Goal: Task Accomplishment & Management: Complete application form

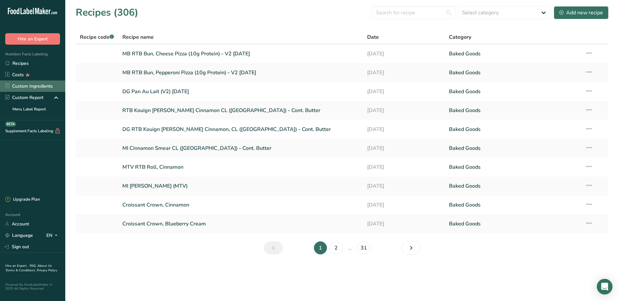
click at [22, 88] on link "Custom Ingredients" at bounding box center [32, 86] width 65 height 11
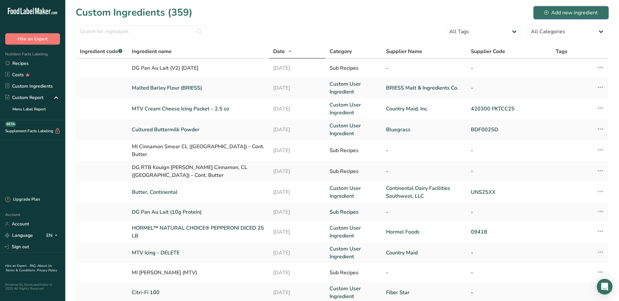
click at [569, 15] on div "Add new ingredient" at bounding box center [570, 13] width 53 height 8
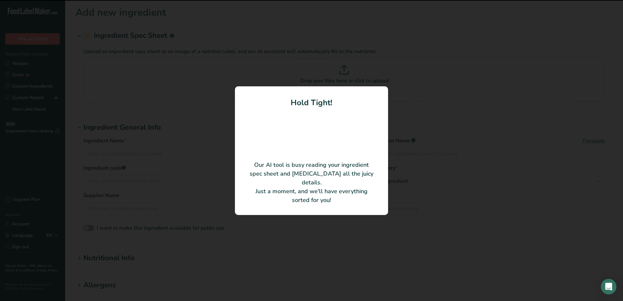
click at [557, 115] on div at bounding box center [311, 150] width 623 height 301
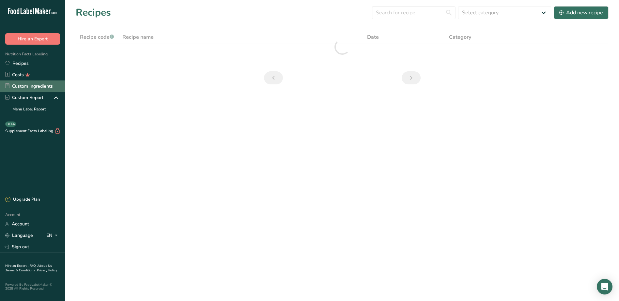
click at [20, 82] on link "Custom Ingredients" at bounding box center [32, 86] width 65 height 11
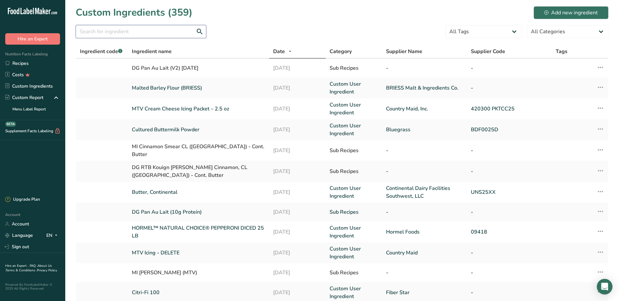
click at [131, 34] on input "text" at bounding box center [141, 31] width 130 height 13
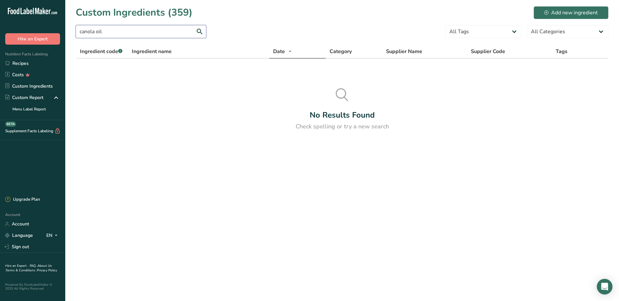
drag, startPoint x: 141, startPoint y: 34, endPoint x: 82, endPoint y: 33, distance: 59.0
click at [82, 33] on input "canola oil" at bounding box center [141, 31] width 130 height 13
type input "c"
type input "vegetable oil"
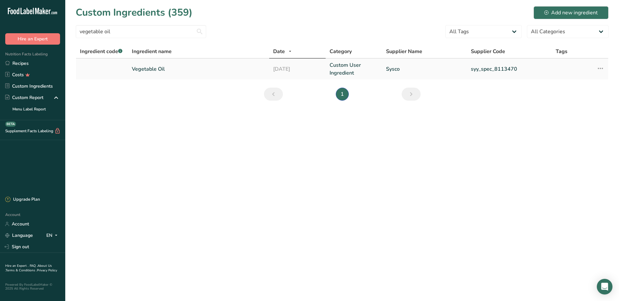
click at [150, 70] on link "Vegetable Oil" at bounding box center [198, 69] width 133 height 8
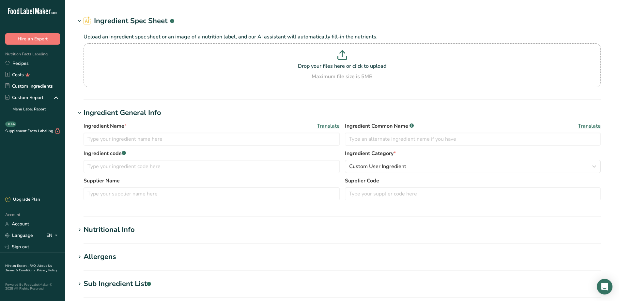
type input "Vegetable Oil"
type input "Sysco"
type input "syy_spec_8113470"
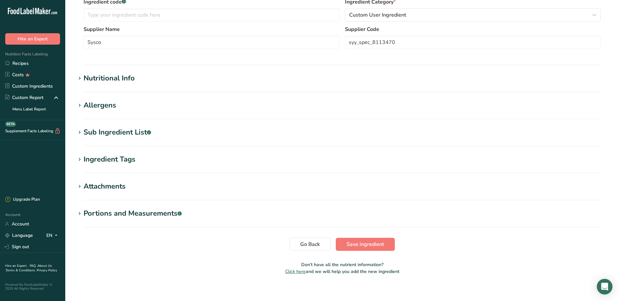
scroll to position [41, 0]
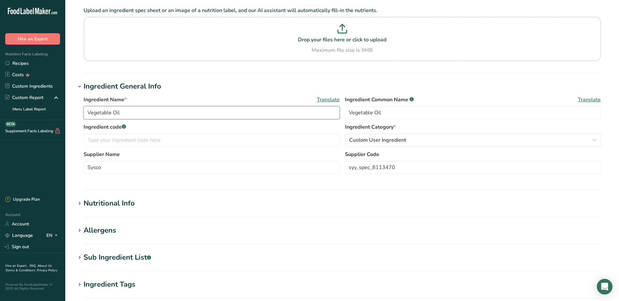
click at [162, 112] on input "Vegetable Oil" at bounding box center [211, 112] width 256 height 13
drag, startPoint x: 165, startPoint y: 112, endPoint x: 121, endPoint y: 114, distance: 43.8
click at [121, 114] on input "Vegetable Oil (Canola Oil)" at bounding box center [211, 112] width 256 height 13
type input "Vegetable Oil (Canola Oil)"
click at [437, 110] on input "Vegetable Oil" at bounding box center [473, 112] width 256 height 13
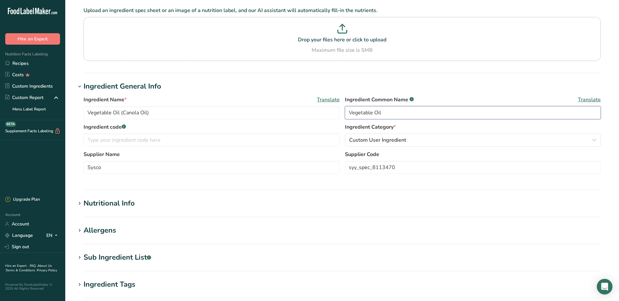
paste input "(Canola Oil)"
type input "Vegetable Oil (Canola Oil)"
click at [438, 98] on div "Ingredient Common Name .a-a{fill:#347362;}.b-a{fill:#fff;} Translate" at bounding box center [473, 100] width 256 height 8
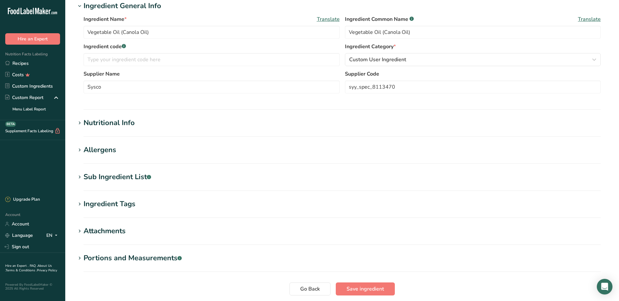
scroll to position [172, 0]
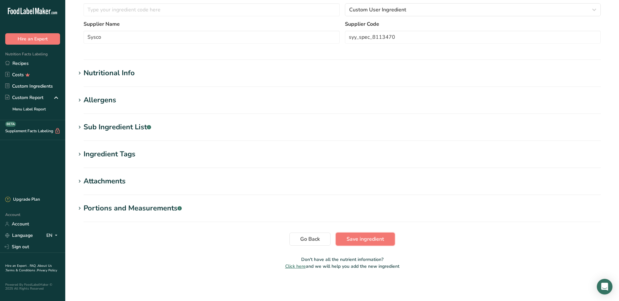
click at [372, 237] on span "Save ingredient" at bounding box center [364, 239] width 37 height 8
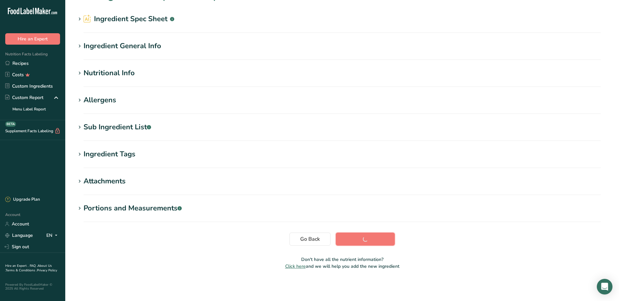
scroll to position [17, 0]
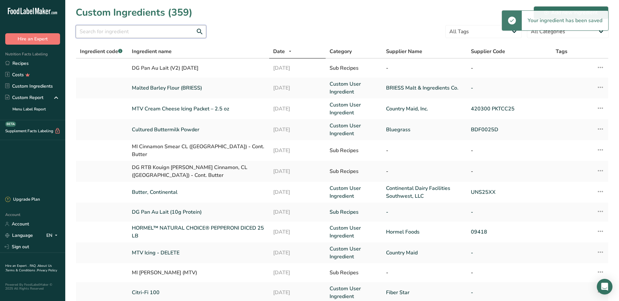
click at [151, 29] on input "text" at bounding box center [141, 31] width 130 height 13
type input "vegetable oil"
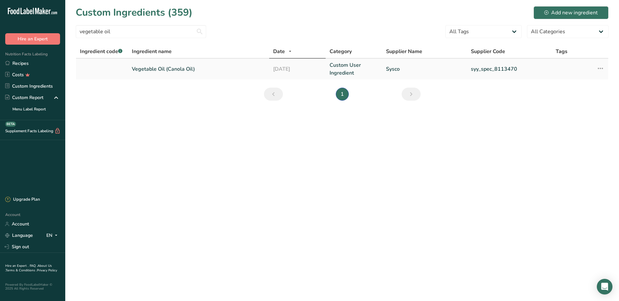
click at [179, 71] on link "Vegetable Oil (Canola Oil)" at bounding box center [198, 69] width 133 height 8
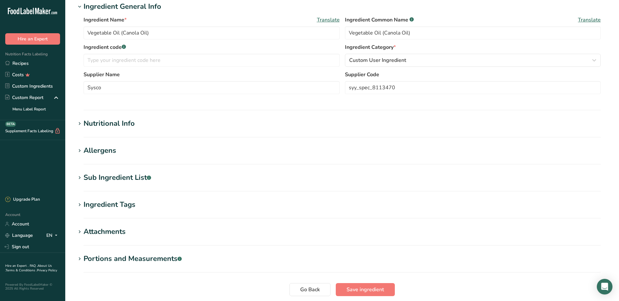
scroll to position [172, 0]
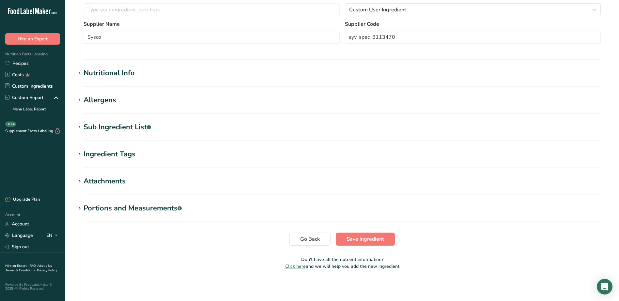
click at [82, 157] on icon at bounding box center [80, 154] width 6 height 9
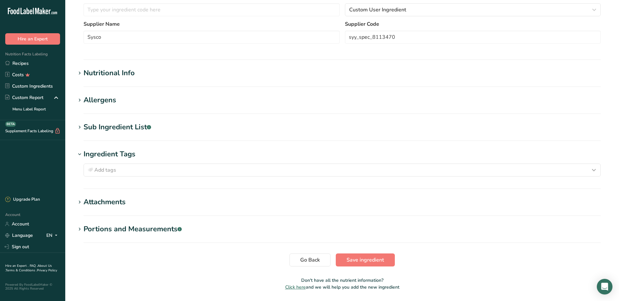
click at [82, 131] on h1 "Sub Ingredient List .a-a{fill:#347362;}.b-a{fill:#fff;}" at bounding box center [342, 127] width 532 height 11
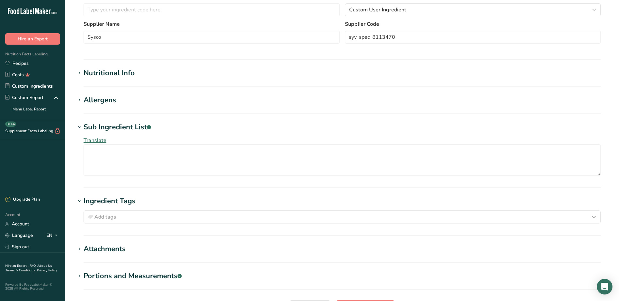
click at [80, 103] on icon at bounding box center [80, 100] width 6 height 9
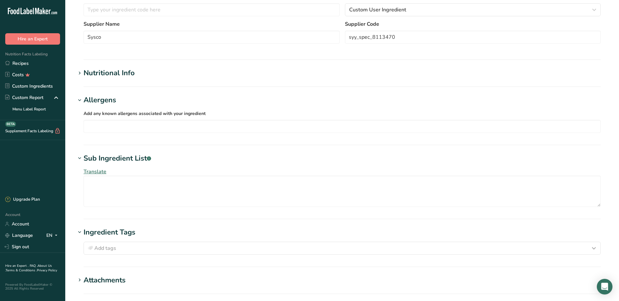
click at [82, 78] on h1 "Nutritional Info" at bounding box center [342, 73] width 532 height 11
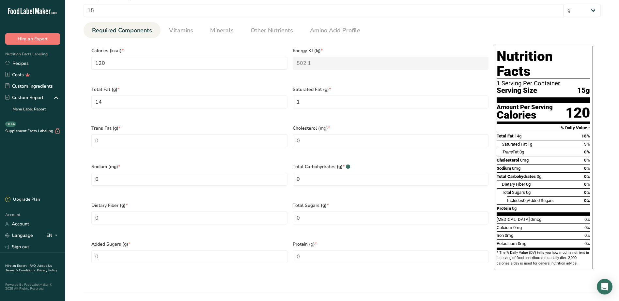
scroll to position [237, 0]
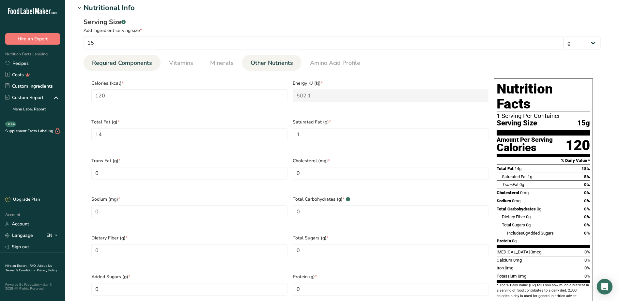
click at [285, 64] on span "Other Nutrients" at bounding box center [271, 63] width 42 height 9
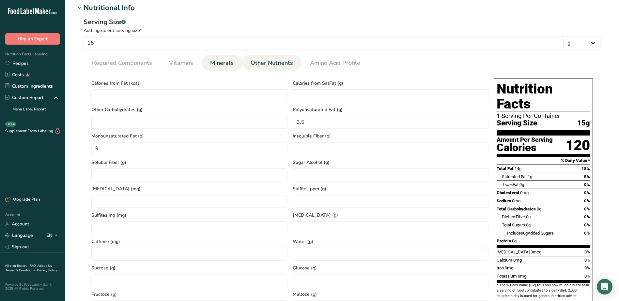
click at [208, 55] on link "Minerals" at bounding box center [221, 63] width 29 height 17
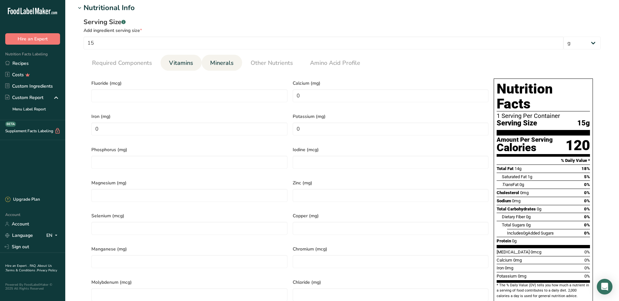
drag, startPoint x: 178, startPoint y: 60, endPoint x: 166, endPoint y: 60, distance: 11.7
click at [178, 60] on span "Vitamins" at bounding box center [181, 63] width 24 height 9
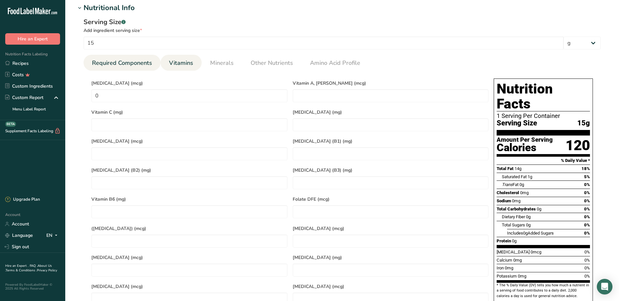
click at [135, 60] on span "Required Components" at bounding box center [122, 63] width 60 height 9
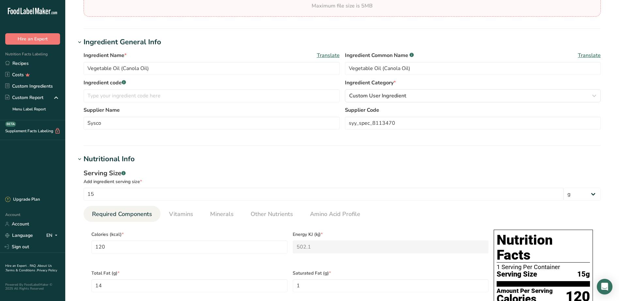
scroll to position [0, 0]
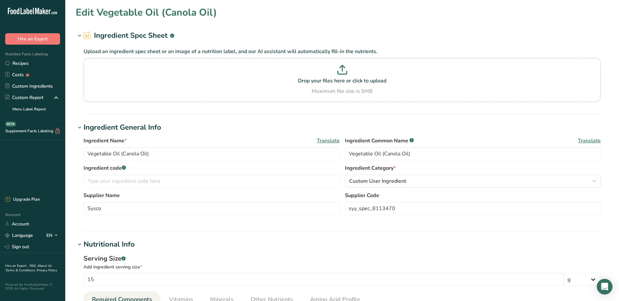
click at [297, 31] on h1 "Ingredient Spec Sheet .a-a{fill:#347362;}.b-a{fill:#fff;}" at bounding box center [342, 35] width 532 height 11
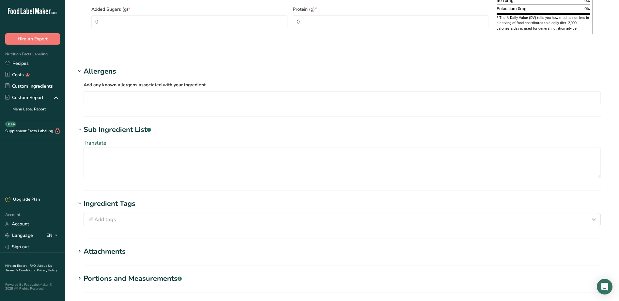
scroll to position [495, 0]
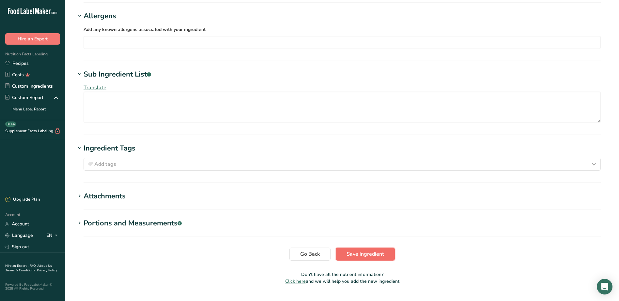
click at [383, 250] on span "Save ingredient" at bounding box center [364, 254] width 37 height 8
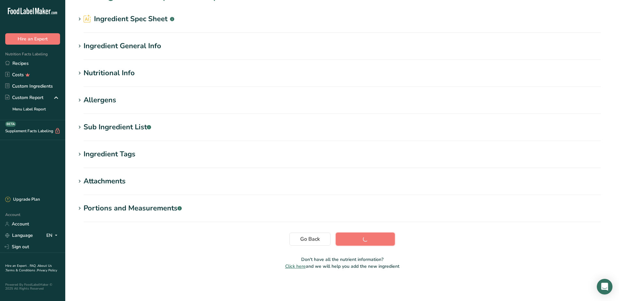
scroll to position [17, 0]
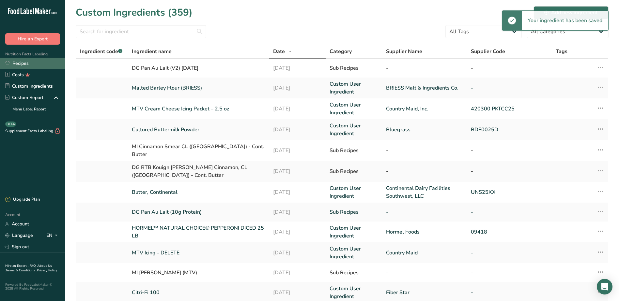
click at [16, 63] on link "Recipes" at bounding box center [32, 63] width 65 height 11
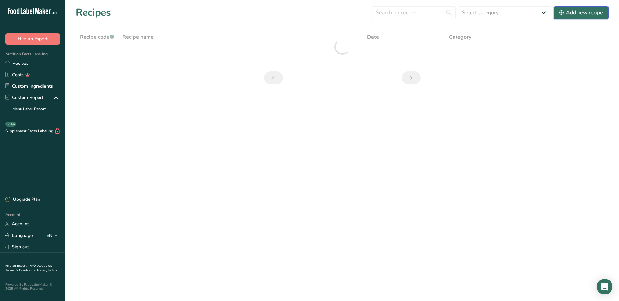
click at [577, 15] on div "Add new recipe" at bounding box center [581, 13] width 44 height 8
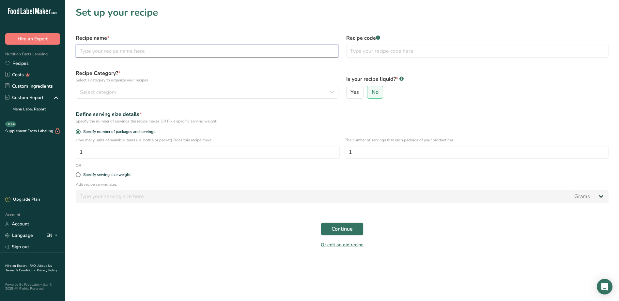
click at [186, 53] on input "text" at bounding box center [207, 51] width 262 height 13
type input "Canola Oil (100g)"
click at [290, 74] on label "Recipe Category? * Select a category to organize your recipes" at bounding box center [207, 76] width 262 height 14
click at [79, 174] on span at bounding box center [78, 174] width 5 height 5
click at [79, 174] on input "Specify serving size weight" at bounding box center [78, 175] width 4 height 4
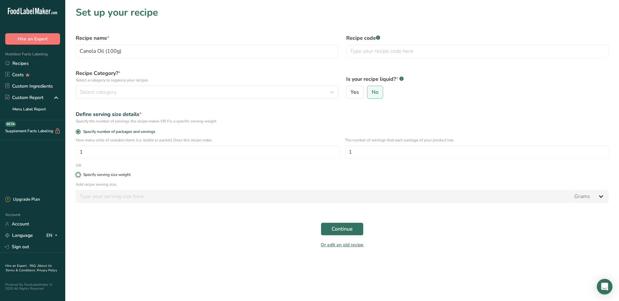
radio input "true"
radio input "false"
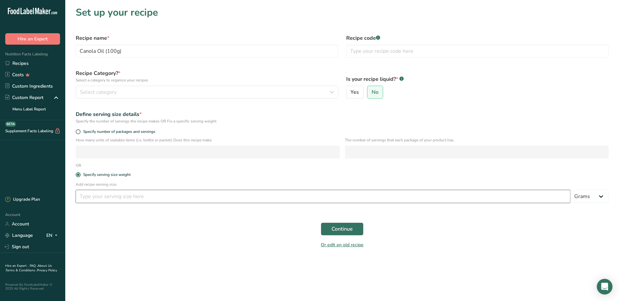
click at [90, 196] on input "number" at bounding box center [323, 196] width 494 height 13
type input "100"
click at [347, 231] on span "Continue" at bounding box center [341, 229] width 21 height 8
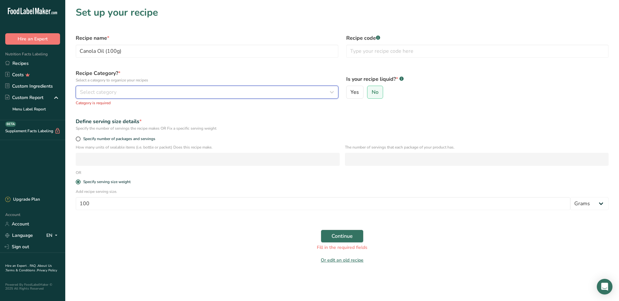
click at [101, 93] on span "Select category" at bounding box center [98, 92] width 37 height 8
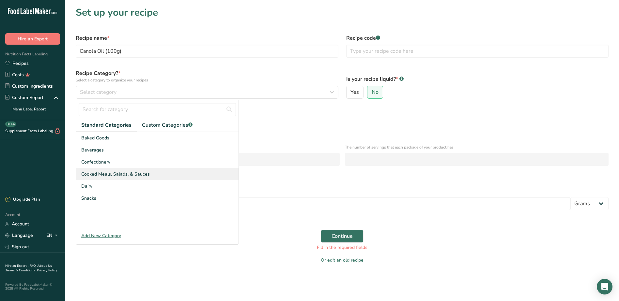
click at [122, 174] on span "Cooked Meals, Salads, & Sauces" at bounding box center [115, 174] width 68 height 7
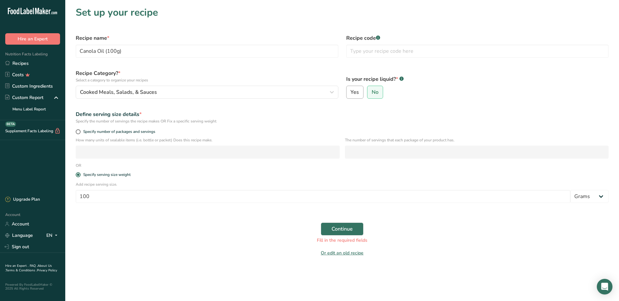
click at [358, 94] on span "Yes" at bounding box center [354, 92] width 8 height 7
click at [351, 94] on input "Yes" at bounding box center [348, 92] width 4 height 4
radio input "true"
radio input "false"
select select "22"
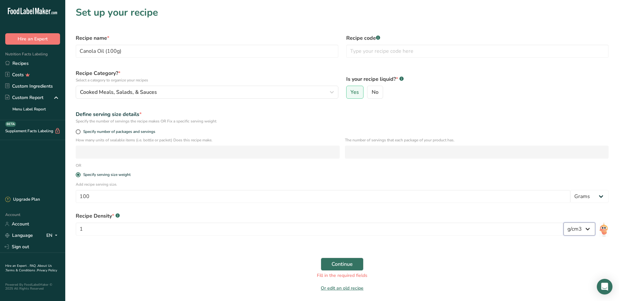
click at [578, 233] on select "lb/ft3 g/cm3" at bounding box center [579, 229] width 32 height 13
click at [462, 257] on div "Continue Fill in the required fields" at bounding box center [342, 268] width 540 height 29
click at [370, 97] on label "No" at bounding box center [375, 92] width 16 height 13
click at [370, 95] on input "No" at bounding box center [369, 92] width 4 height 4
radio input "true"
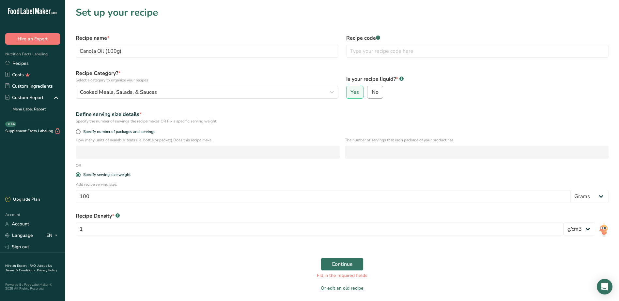
radio input "false"
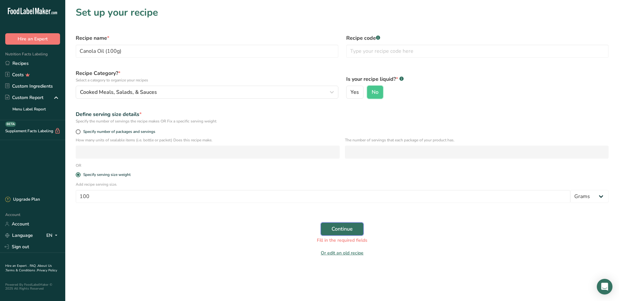
click at [337, 229] on span "Continue" at bounding box center [341, 229] width 21 height 8
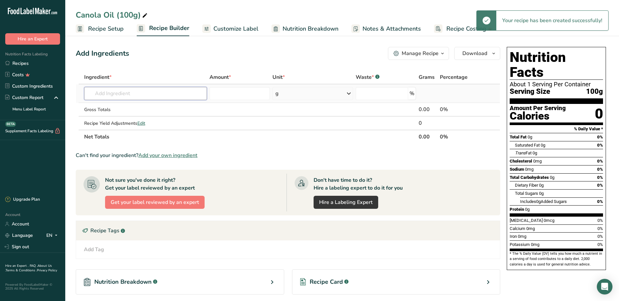
click at [156, 91] on input "text" at bounding box center [145, 93] width 123 height 13
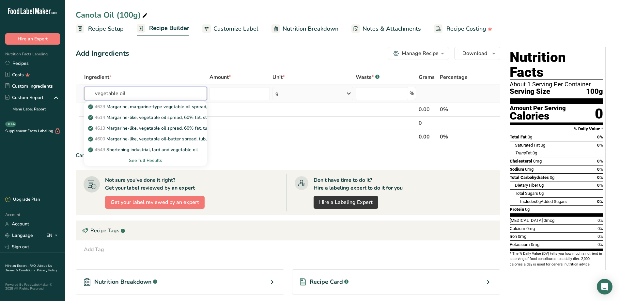
type input "vegetable oil"
click at [134, 159] on div "See full Results" at bounding box center [145, 160] width 112 height 7
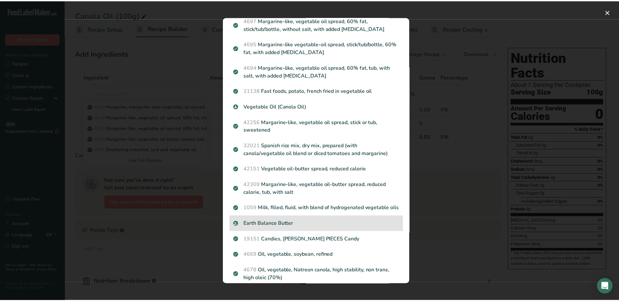
scroll to position [479, 0]
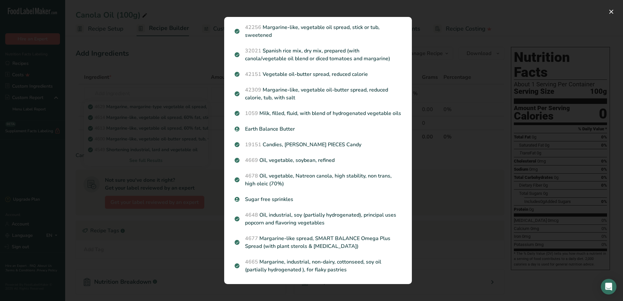
click at [177, 175] on div "Search results modal" at bounding box center [311, 150] width 623 height 301
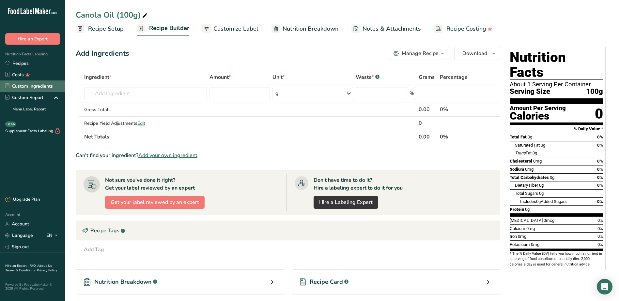
click at [37, 86] on link "Custom Ingredients" at bounding box center [32, 86] width 65 height 11
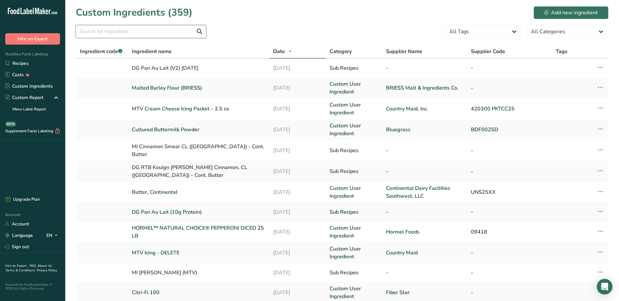
click at [151, 37] on input "text" at bounding box center [141, 31] width 130 height 13
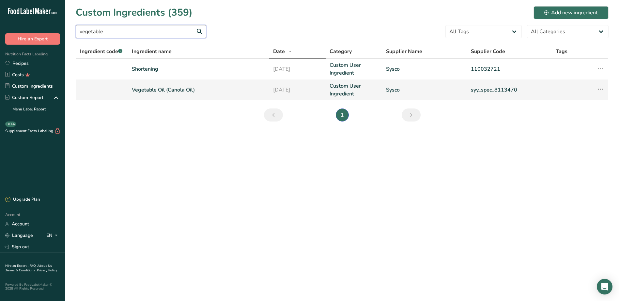
type input "vegetable"
click at [154, 91] on link "Vegetable Oil (Canola Oil)" at bounding box center [198, 90] width 133 height 8
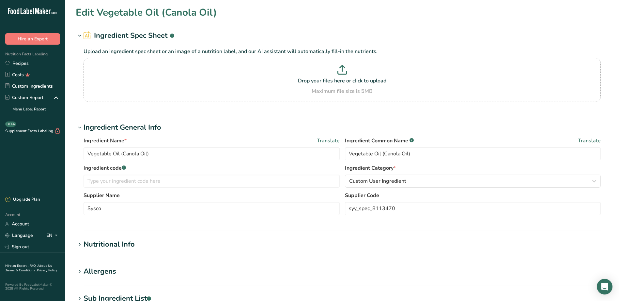
drag, startPoint x: 83, startPoint y: 46, endPoint x: 82, endPoint y: 50, distance: 3.5
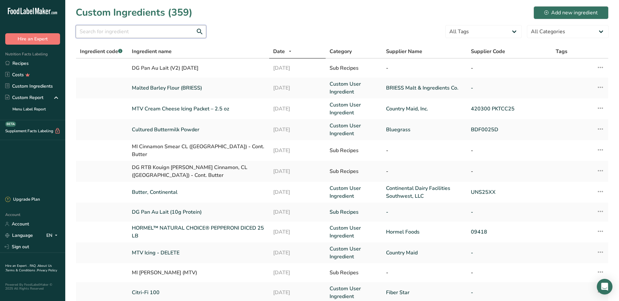
click at [162, 34] on input "text" at bounding box center [141, 31] width 130 height 13
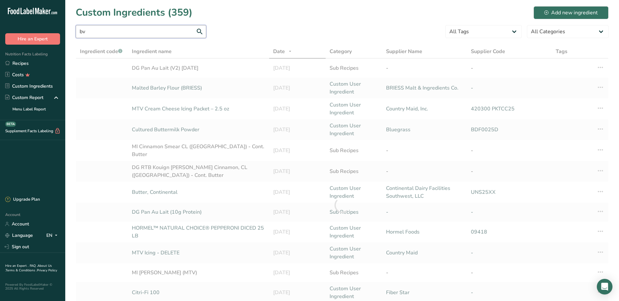
type input "b"
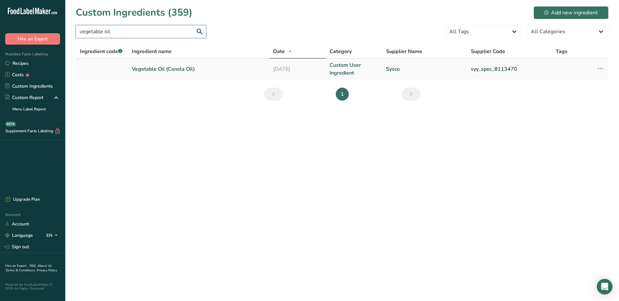
type input "vegetable oil"
click at [601, 68] on icon at bounding box center [600, 69] width 8 height 12
click at [500, 112] on main "Custom Ingredients (359) Add new ingredient vegetable oil All Tags Source of An…" at bounding box center [309, 150] width 619 height 301
click at [30, 65] on link "Recipes" at bounding box center [32, 63] width 65 height 11
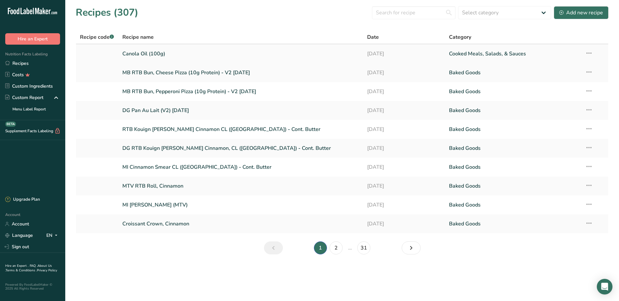
click at [149, 54] on link "Canola Oil (100g)" at bounding box center [240, 54] width 237 height 14
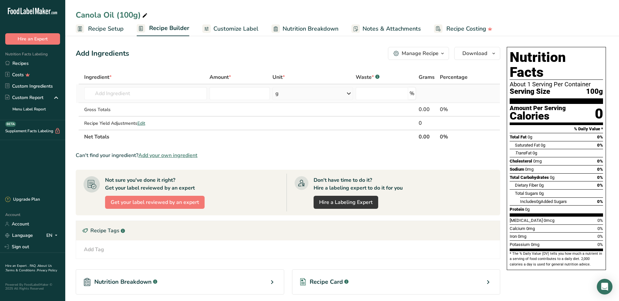
click at [168, 87] on td "Almond flour 1211 Milk, whole, 3.25% milkfat, without added vitamin A and [MEDI…" at bounding box center [145, 93] width 125 height 19
click at [161, 89] on input "text" at bounding box center [145, 93] width 123 height 13
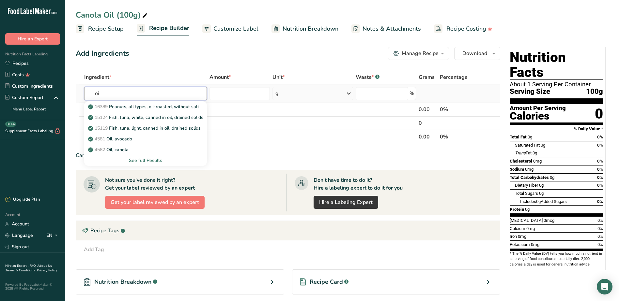
type input "o"
drag, startPoint x: 157, startPoint y: 93, endPoint x: 86, endPoint y: 95, distance: 71.4
click at [86, 95] on input "vegetable oil" at bounding box center [145, 93] width 123 height 13
type input "canola oil"
click at [121, 128] on p "Vegetable Oil (Canola Oil)" at bounding box center [119, 128] width 61 height 7
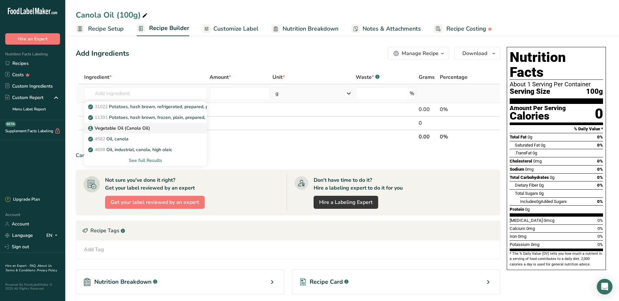
type input "Vegetable Oil (Canola Oil)"
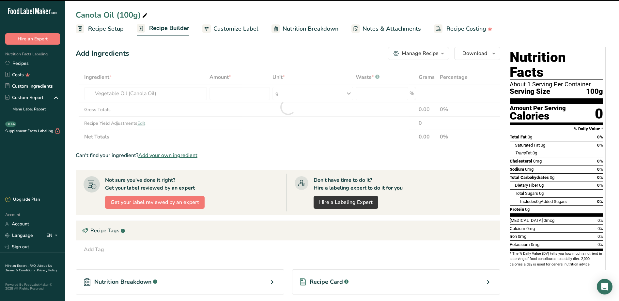
type input "0"
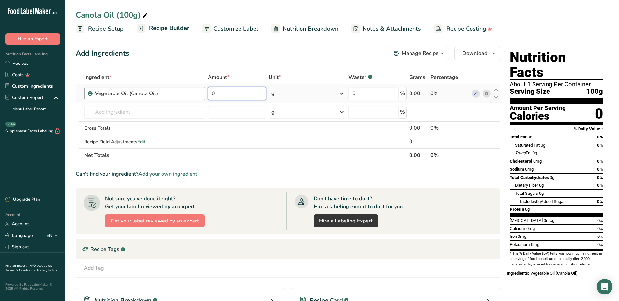
drag, startPoint x: 248, startPoint y: 95, endPoint x: 202, endPoint y: 94, distance: 45.7
click at [202, 94] on tr "Vegetable Oil (Canola Oil) 0 g Weight Units g kg mg See more Volume Units l mL …" at bounding box center [288, 93] width 424 height 19
type input "100"
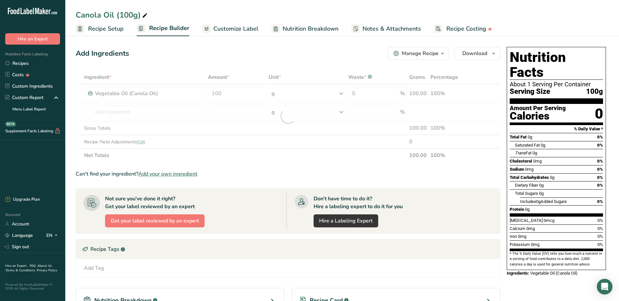
click at [318, 175] on div "Can't find your ingredient? Add your own ingredient" at bounding box center [288, 174] width 424 height 8
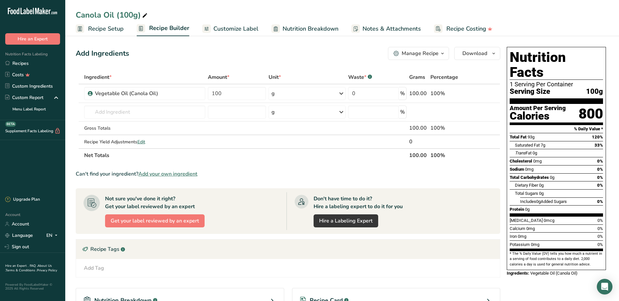
click at [438, 52] on div "Manage Recipe" at bounding box center [419, 54] width 37 height 8
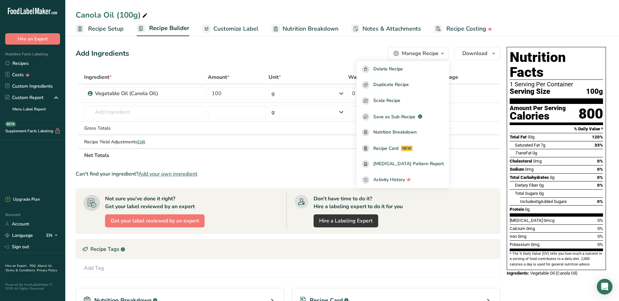
click at [359, 46] on div "Add Ingredients Manage Recipe Delete Recipe Duplicate Recipe Scale Recipe Save …" at bounding box center [290, 215] width 428 height 343
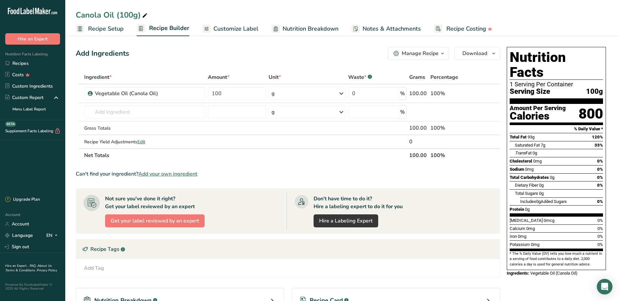
click at [244, 24] on span "Customize Label" at bounding box center [235, 28] width 45 height 9
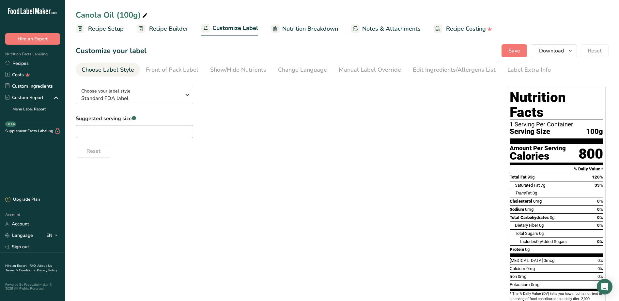
click at [289, 28] on span "Nutrition Breakdown" at bounding box center [310, 28] width 56 height 9
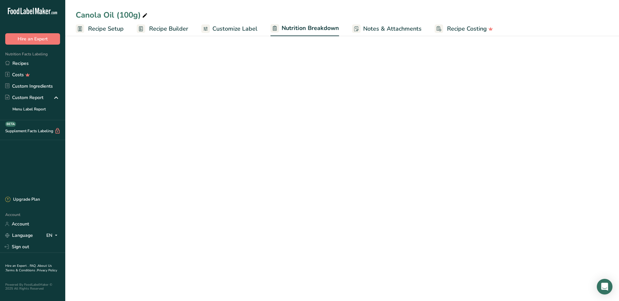
select select "Calories"
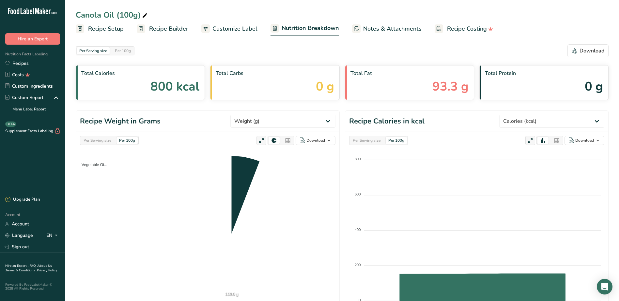
click at [222, 27] on span "Customize Label" at bounding box center [234, 28] width 45 height 9
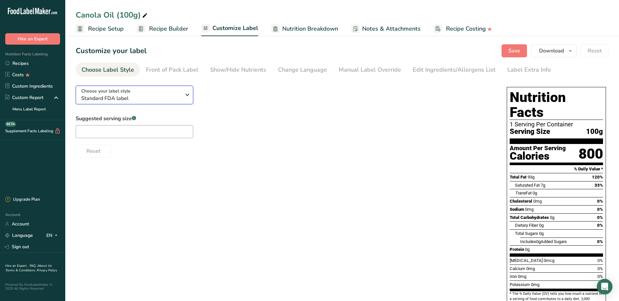
click at [180, 100] on span "Standard FDA label" at bounding box center [130, 99] width 99 height 8
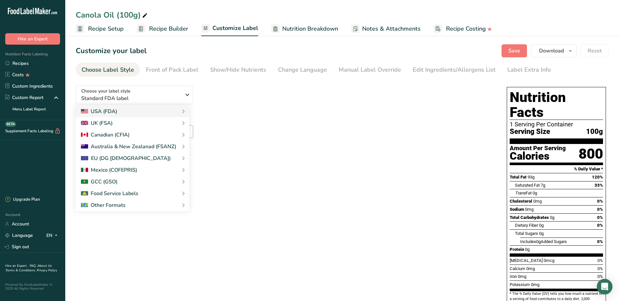
click at [263, 96] on div "Choose your label style Standard FDA label USA (FDA) Standard FDA label Tabular…" at bounding box center [285, 119] width 418 height 77
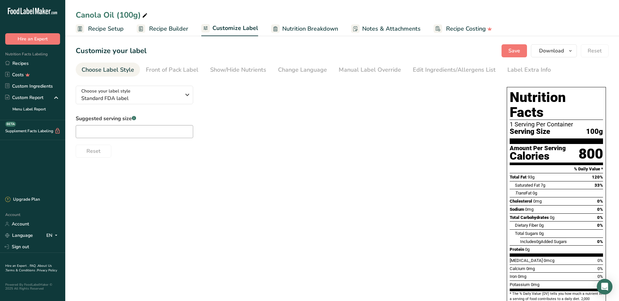
click at [103, 24] on link "Recipe Setup" at bounding box center [100, 29] width 48 height 15
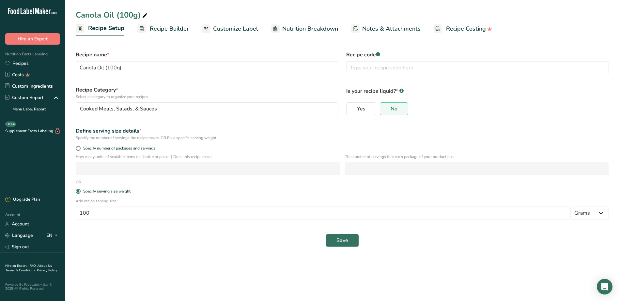
click at [181, 34] on link "Recipe Builder" at bounding box center [163, 29] width 52 height 15
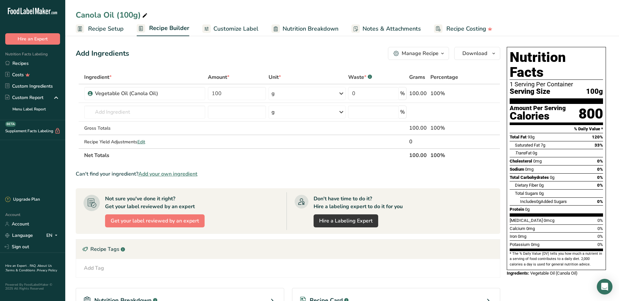
click at [292, 32] on span "Nutrition Breakdown" at bounding box center [310, 28] width 56 height 9
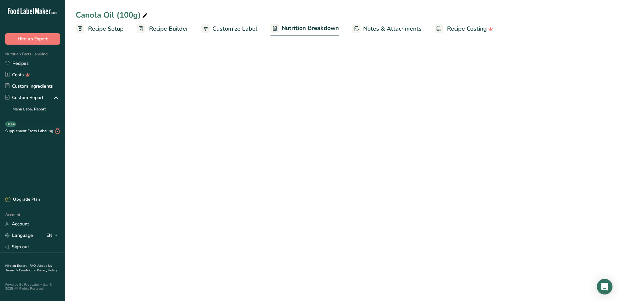
select select "Calories"
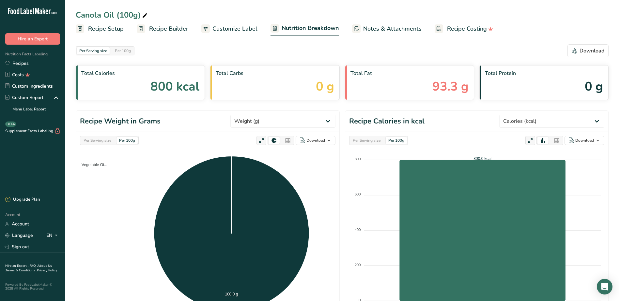
click at [185, 29] on span "Recipe Builder" at bounding box center [168, 28] width 39 height 9
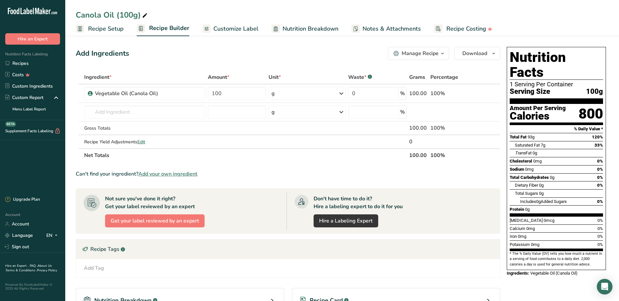
click at [227, 27] on span "Customize Label" at bounding box center [235, 28] width 45 height 9
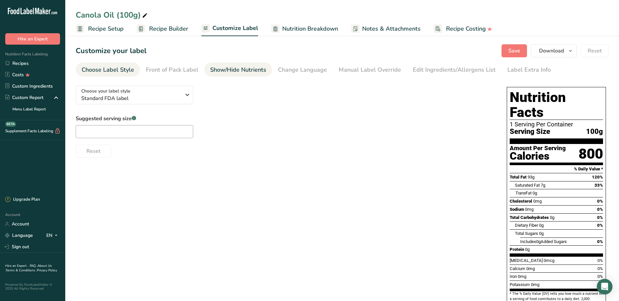
click at [252, 68] on div "Show/Hide Nutrients" at bounding box center [238, 70] width 56 height 9
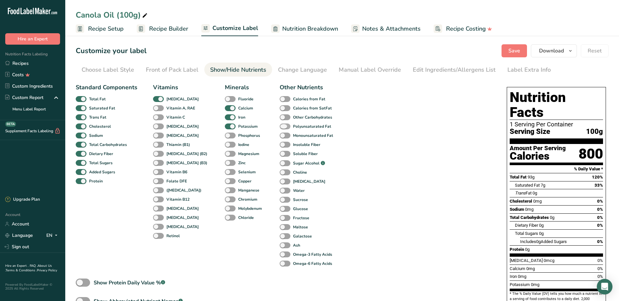
click at [279, 125] on span at bounding box center [284, 127] width 11 height 6
click at [279, 125] on input "Polyunsaturated Fat" at bounding box center [281, 126] width 4 height 4
checkbox input "true"
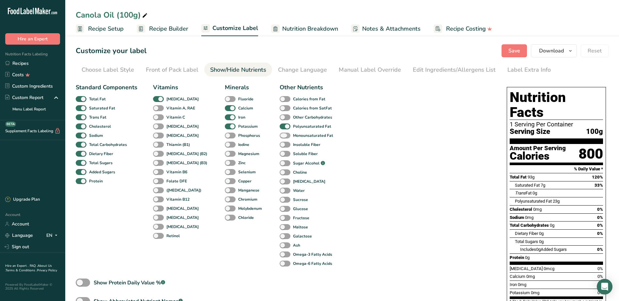
click at [279, 136] on span at bounding box center [284, 136] width 11 height 6
click at [279, 136] on input "Monounsaturated Fat" at bounding box center [281, 135] width 4 height 4
checkbox input "true"
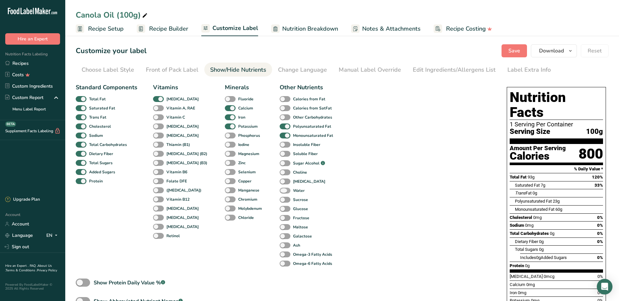
click at [279, 192] on span at bounding box center [284, 191] width 11 height 6
click at [279, 192] on input "Water" at bounding box center [281, 190] width 4 height 4
checkbox input "true"
click at [279, 243] on span at bounding box center [284, 246] width 11 height 6
click at [279, 243] on input "Ash" at bounding box center [281, 245] width 4 height 4
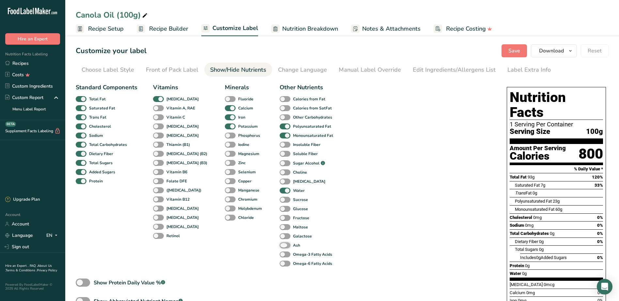
checkbox input "true"
click at [102, 25] on span "Recipe Setup" at bounding box center [106, 28] width 36 height 9
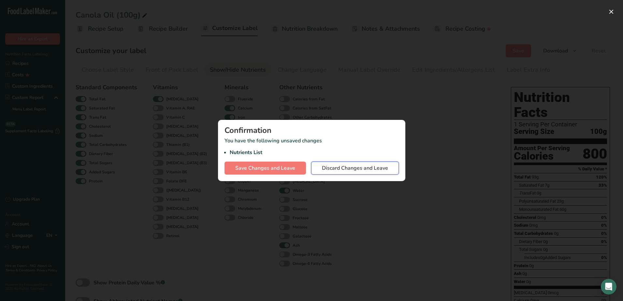
click at [348, 170] on span "Discard Changes and Leave" at bounding box center [355, 168] width 66 height 8
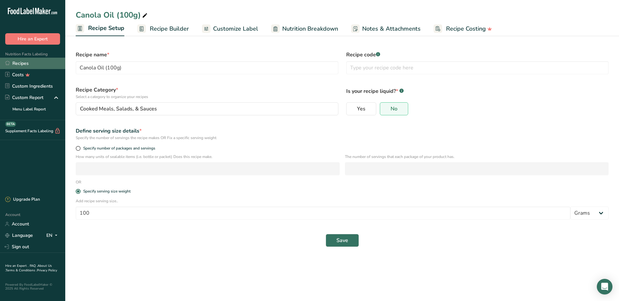
click at [38, 63] on link "Recipes" at bounding box center [32, 63] width 65 height 11
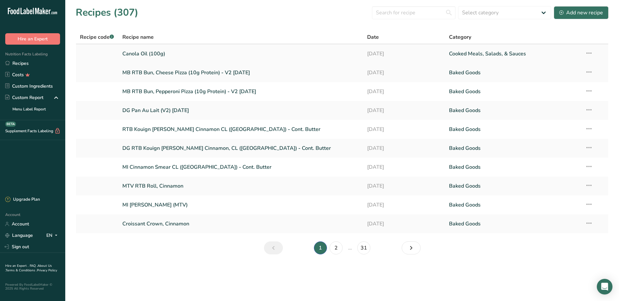
click at [587, 55] on icon at bounding box center [589, 53] width 8 height 12
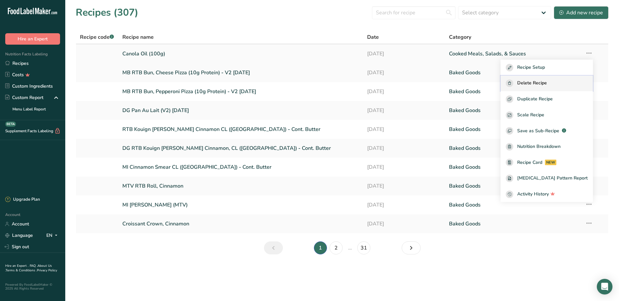
click at [546, 88] on button "Delete Recipe" at bounding box center [546, 84] width 92 height 16
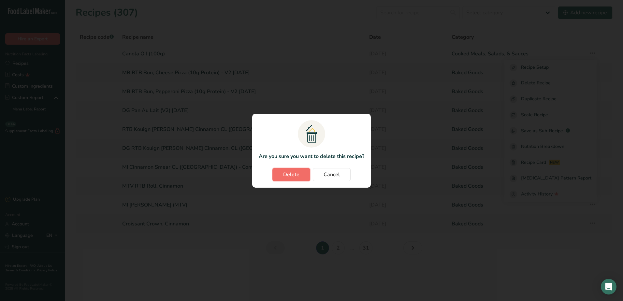
click at [296, 181] on button "Delete" at bounding box center [292, 174] width 38 height 13
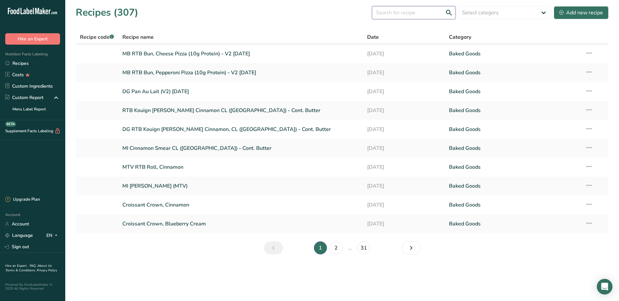
click at [415, 17] on input "text" at bounding box center [413, 12] width 83 height 13
type input "m"
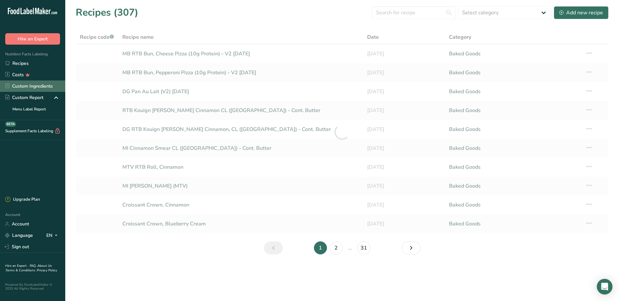
click at [16, 82] on link "Custom Ingredients" at bounding box center [32, 86] width 65 height 11
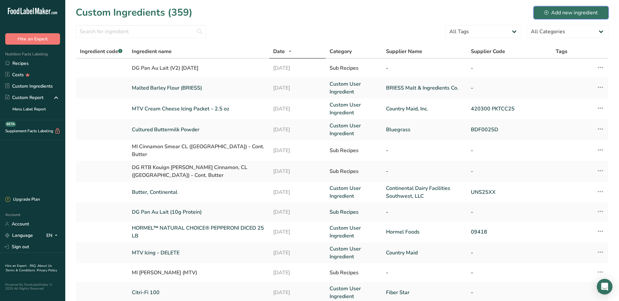
click at [554, 16] on div "Add new ingredient" at bounding box center [570, 13] width 53 height 8
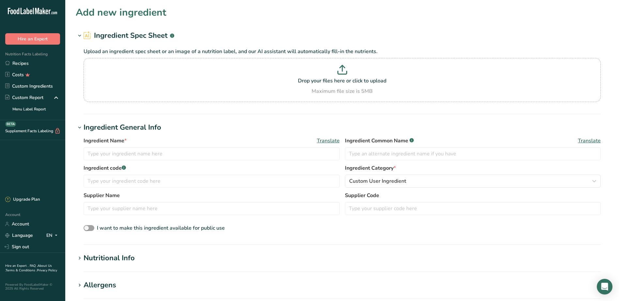
click at [563, 23] on section "Add new ingredient Ingredient Spec Sheet .a-a{fill:#347362;}.b-a{fill:#fff;} Up…" at bounding box center [341, 233] width 553 height 466
